Goal: Task Accomplishment & Management: Manage account settings

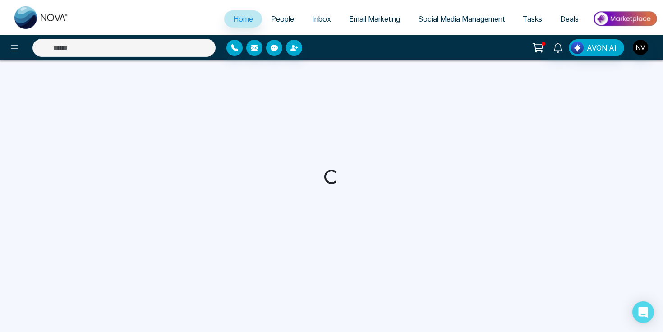
select select "*"
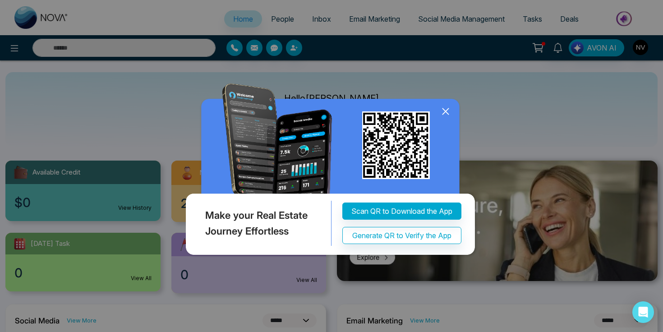
click at [448, 112] on icon at bounding box center [446, 112] width 14 height 14
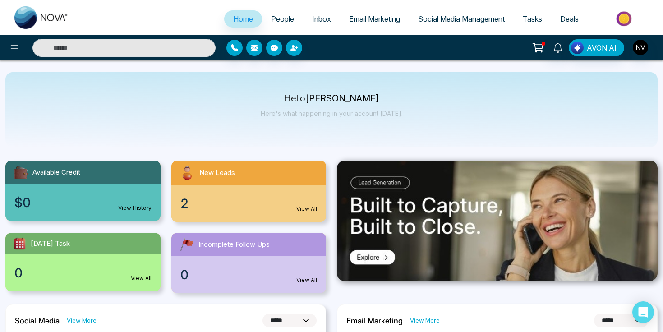
click at [202, 182] on div "New Leads" at bounding box center [248, 172] width 155 height 24
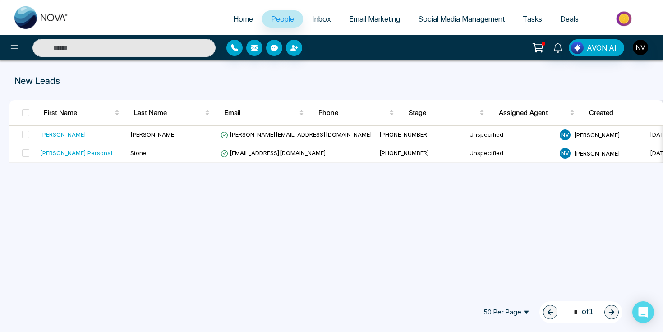
click at [284, 23] on span "People" at bounding box center [282, 18] width 23 height 9
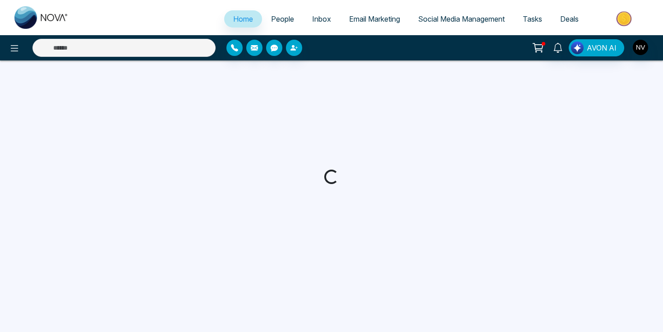
select select "*"
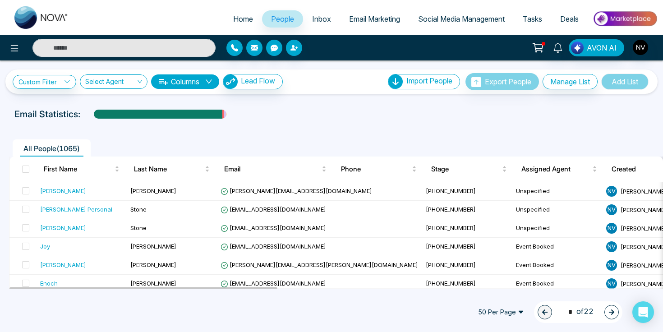
click at [316, 134] on div "All People ( 1065 )" at bounding box center [331, 144] width 655 height 23
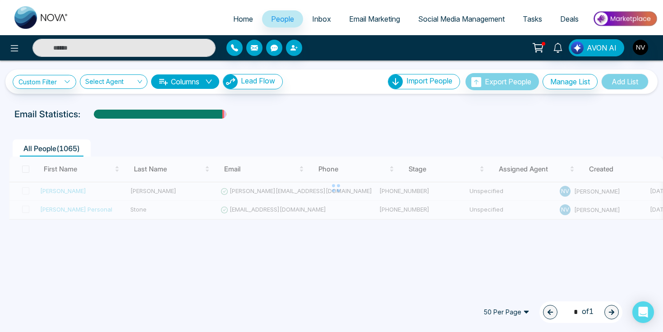
click at [212, 79] on icon "down" at bounding box center [208, 81] width 7 height 7
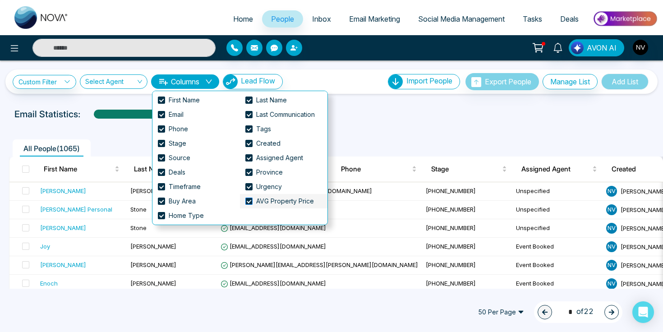
click at [249, 202] on span at bounding box center [248, 200] width 7 height 7
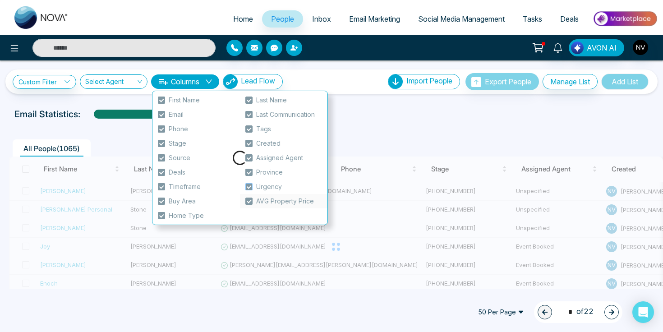
click at [249, 186] on span at bounding box center [248, 186] width 7 height 7
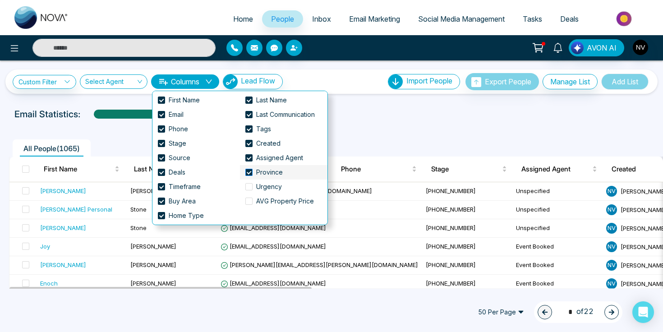
click at [249, 171] on span at bounding box center [248, 172] width 7 height 7
click at [169, 214] on span "Home Type" at bounding box center [186, 216] width 42 height 10
click at [173, 202] on span "Buy Area" at bounding box center [182, 201] width 34 height 10
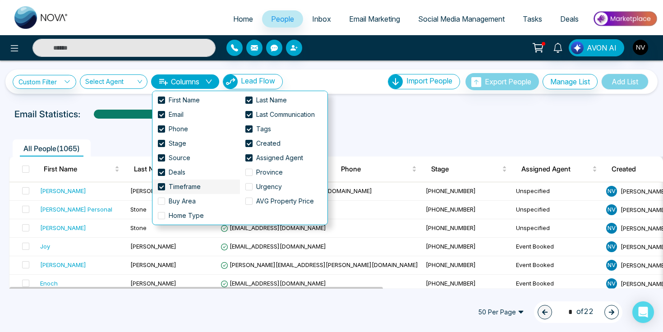
click at [179, 192] on li "Timeframe" at bounding box center [195, 186] width 87 height 14
click at [163, 185] on span at bounding box center [161, 186] width 7 height 7
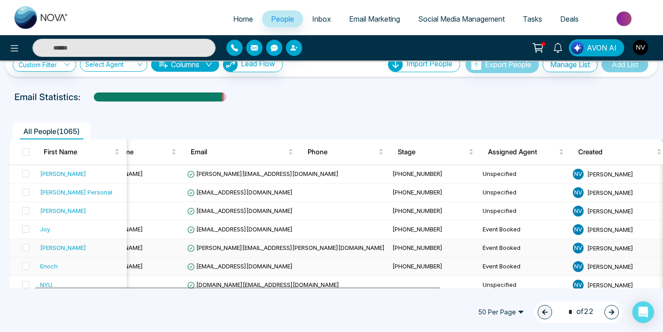
scroll to position [0, 93]
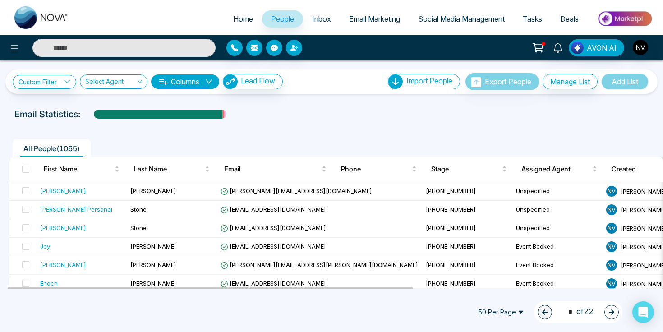
click at [200, 86] on button "Columns" at bounding box center [185, 81] width 68 height 14
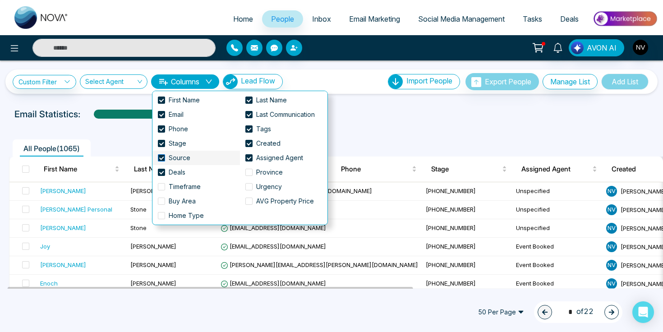
click at [160, 155] on span at bounding box center [161, 157] width 7 height 7
click at [161, 172] on span at bounding box center [161, 172] width 7 height 7
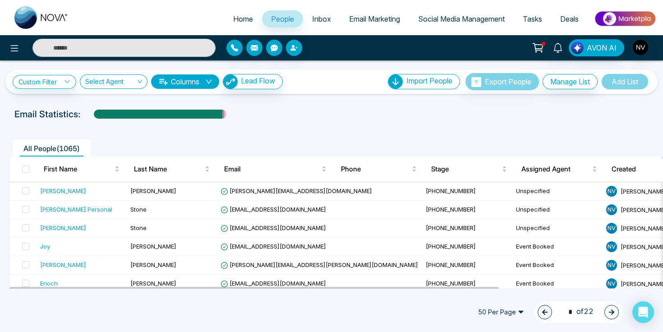
click at [421, 112] on div "Email Statistics:" at bounding box center [223, 114] width 419 height 14
click at [642, 41] on img "button" at bounding box center [639, 47] width 15 height 15
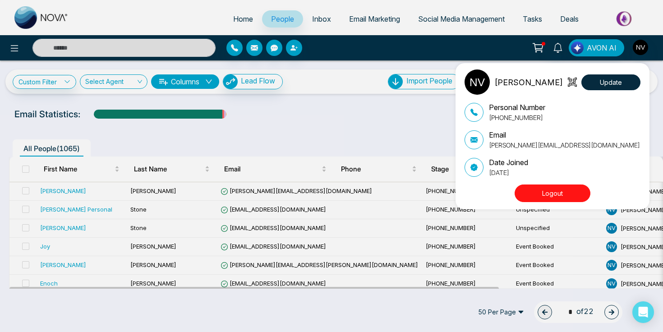
click at [532, 191] on button "Logout" at bounding box center [552, 193] width 76 height 18
